Goal: Find specific page/section: Find specific page/section

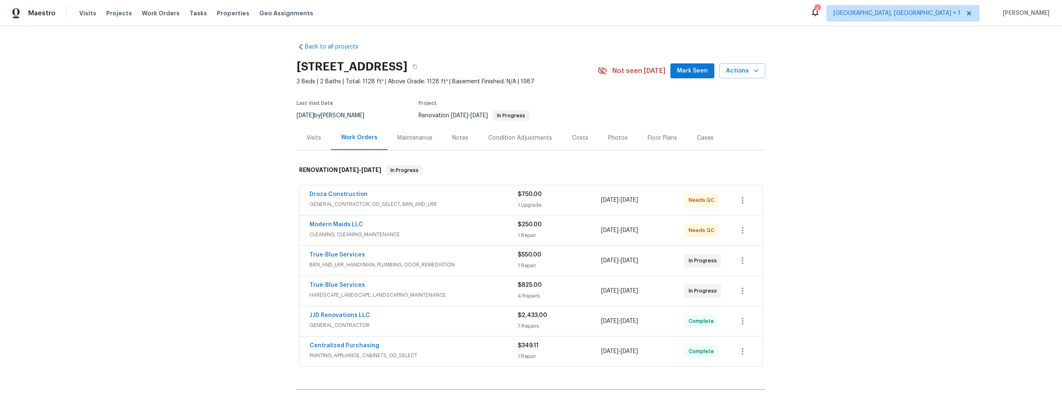
scroll to position [17, 0]
click at [319, 136] on div "Visits" at bounding box center [314, 138] width 34 height 24
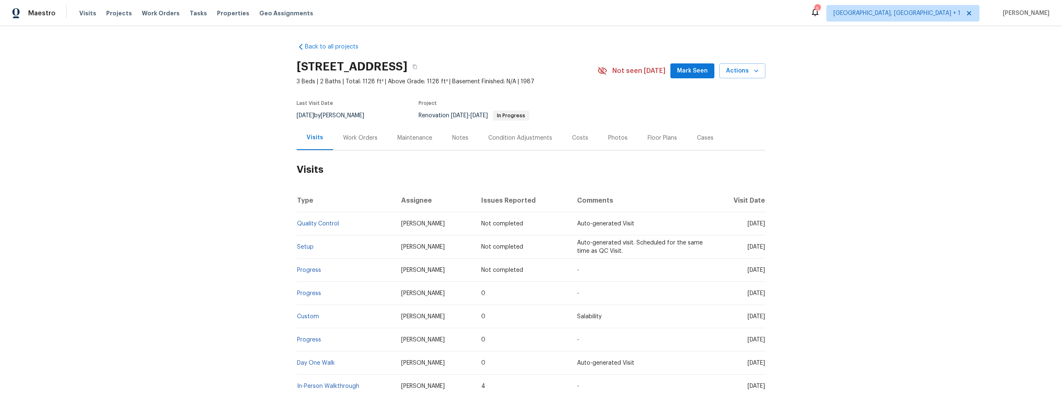
click at [148, 121] on div "Back to all projects 9678 N Sherbrooke St, Tucson, AZ 85742 3 Beds | 2 Baths | …" at bounding box center [531, 211] width 1062 height 371
click at [417, 67] on icon "button" at bounding box center [414, 66] width 5 height 5
click at [417, 66] on icon "button" at bounding box center [414, 66] width 5 height 5
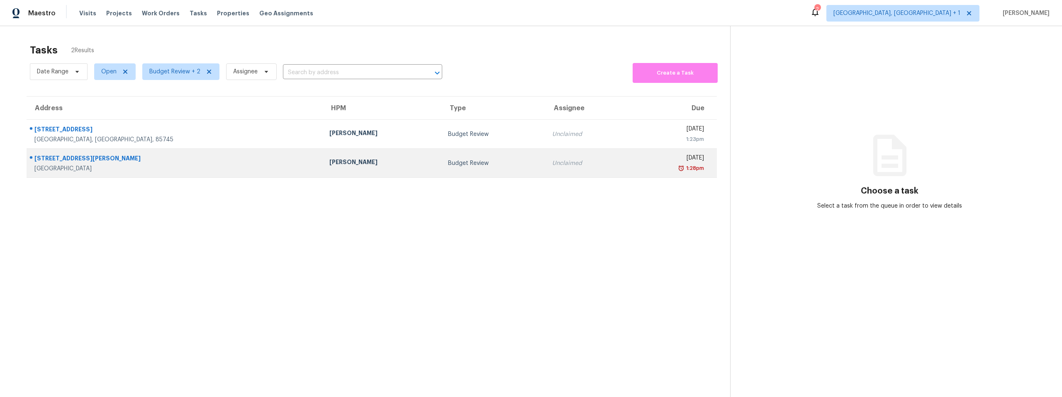
click at [329, 161] on div "Mark Cardenas" at bounding box center [381, 163] width 105 height 10
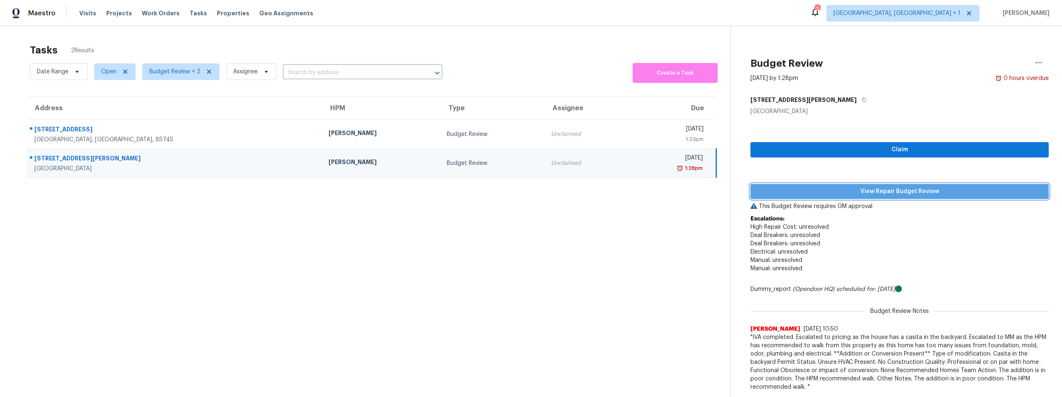
click at [895, 193] on span "View Repair Budget Review" at bounding box center [899, 192] width 285 height 10
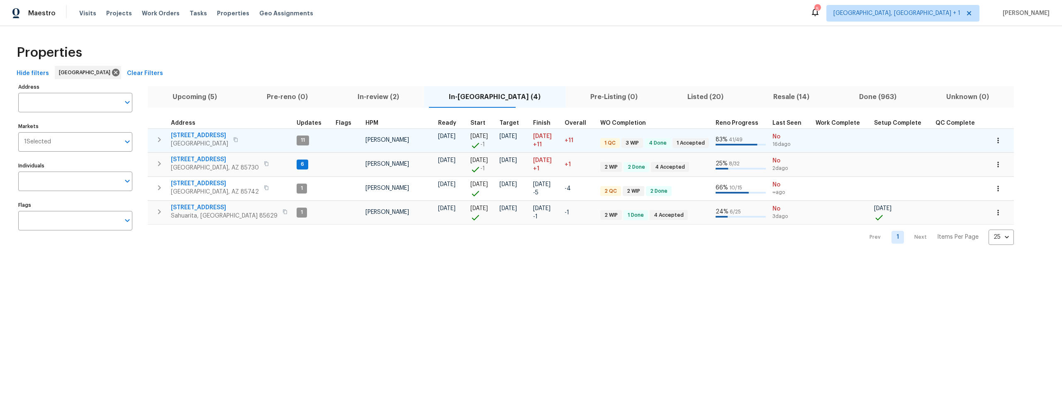
click at [199, 135] on span "1917 W Saxony Rd" at bounding box center [199, 135] width 57 height 8
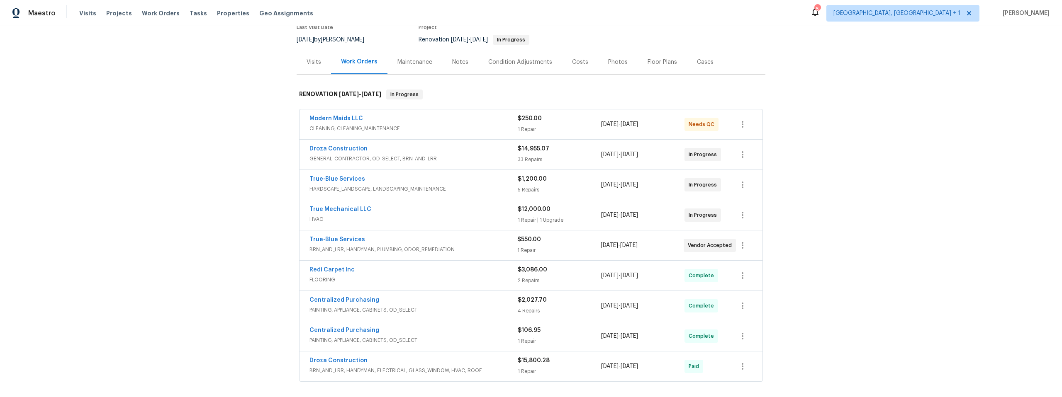
scroll to position [77, 0]
click at [153, 211] on div "Back to all projects 1917 W Saxony Rd, Tucson, AZ 85713 3 Beds | 1 Baths | Tota…" at bounding box center [531, 211] width 1062 height 371
click at [234, 149] on div "Back to all projects 1917 W Saxony Rd, Tucson, AZ 85713 3 Beds | 1 Baths | Tota…" at bounding box center [531, 211] width 1062 height 371
click at [303, 61] on div "Visits" at bounding box center [314, 61] width 34 height 24
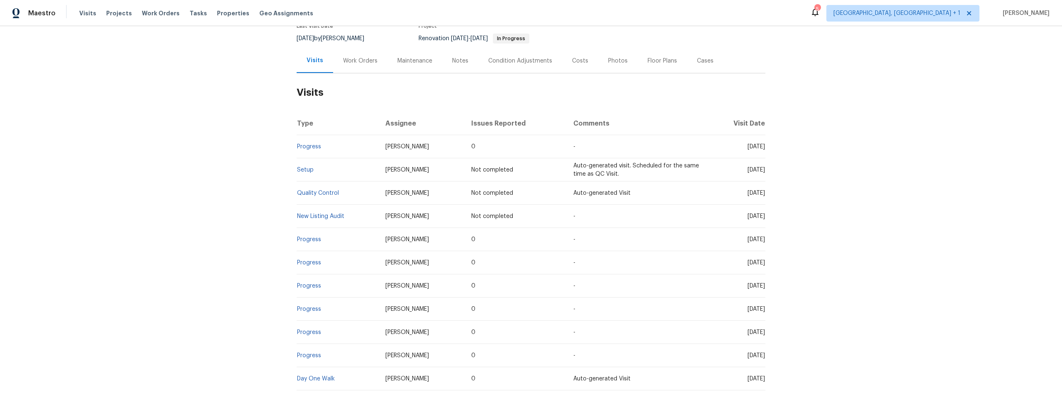
click at [178, 117] on div "Back to all projects 1917 W Saxony Rd, Tucson, AZ 85713 3 Beds | 1 Baths | Tota…" at bounding box center [531, 211] width 1062 height 371
click at [57, 181] on div "Back to all projects 1917 W Saxony Rd, Tucson, AZ 85713 3 Beds | 1 Baths | Tota…" at bounding box center [531, 211] width 1062 height 371
